Goal: Navigation & Orientation: Find specific page/section

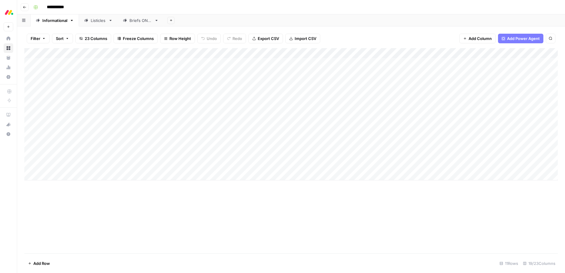
click at [140, 22] on div "Briefs ONLY" at bounding box center [141, 20] width 23 height 6
click at [95, 23] on link "Listicles" at bounding box center [98, 20] width 39 height 12
click at [57, 23] on div "Informational" at bounding box center [54, 20] width 25 height 6
click at [340, 27] on div "Filter Sort 23 Columns Freeze Columns Row Height Undo Redo Export CSV Import CS…" at bounding box center [291, 149] width 548 height 246
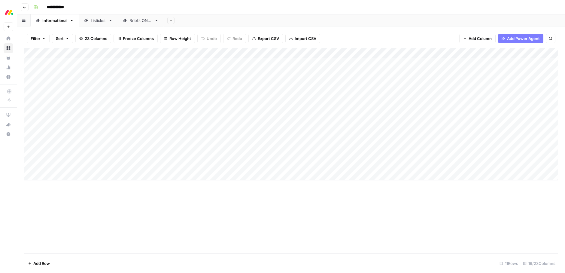
click at [139, 21] on div "Briefs ONLY" at bounding box center [141, 20] width 23 height 6
click at [93, 23] on link "Listicles" at bounding box center [98, 20] width 39 height 12
click at [53, 23] on link "Informational" at bounding box center [55, 20] width 48 height 12
click at [309, 219] on div "Add Column" at bounding box center [291, 150] width 534 height 205
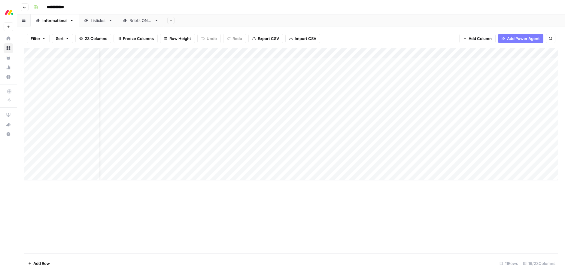
scroll to position [0, 0]
click at [209, 196] on div "Add Column" at bounding box center [291, 150] width 534 height 205
click at [139, 22] on div "Briefs ONLY" at bounding box center [141, 20] width 23 height 6
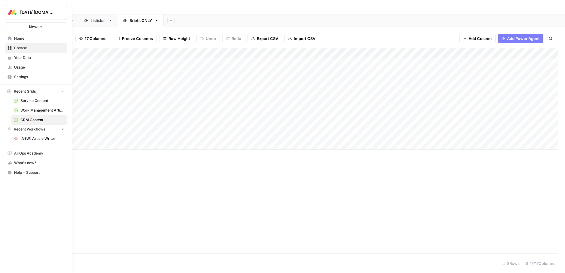
click at [19, 48] on span "Browse" at bounding box center [39, 47] width 50 height 5
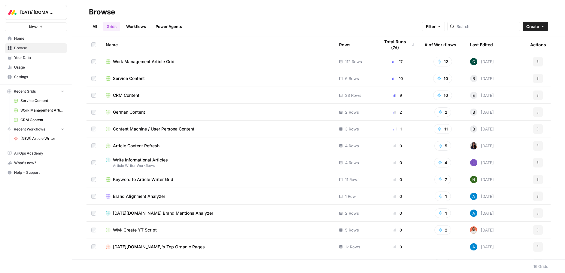
click at [130, 76] on span "Service Content" at bounding box center [129, 78] width 32 height 6
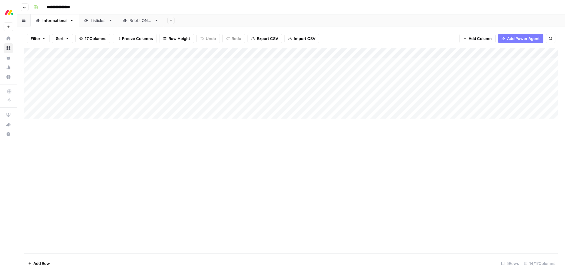
click at [136, 20] on div "Briefs ONLY" at bounding box center [141, 20] width 23 height 6
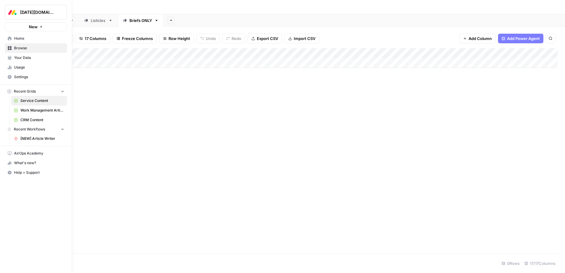
click at [18, 48] on span "Browse" at bounding box center [39, 47] width 50 height 5
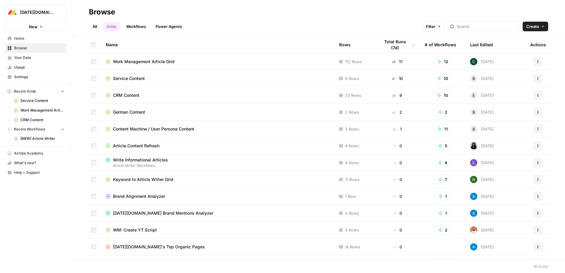
click at [128, 95] on span "CRM Content" at bounding box center [126, 95] width 26 height 6
